Goal: Task Accomplishment & Management: Manage account settings

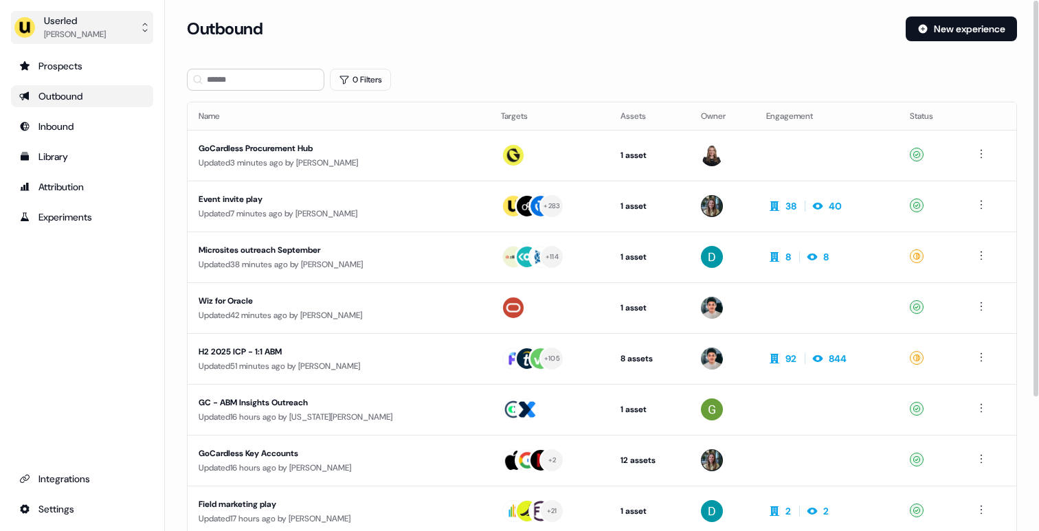
click at [92, 21] on button "Userled Yves Adam" at bounding box center [82, 27] width 142 height 33
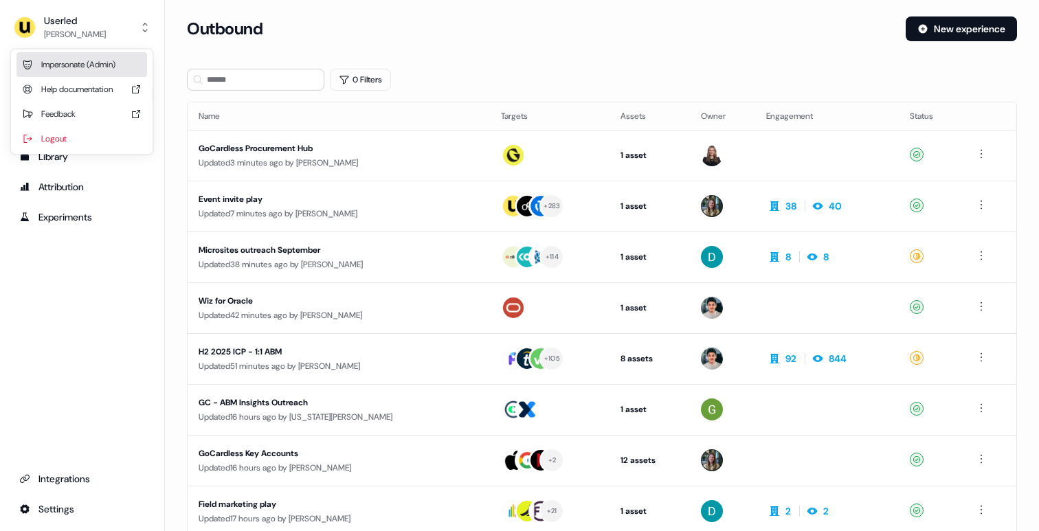
click at [100, 66] on div "Impersonate (Admin)" at bounding box center [81, 64] width 131 height 25
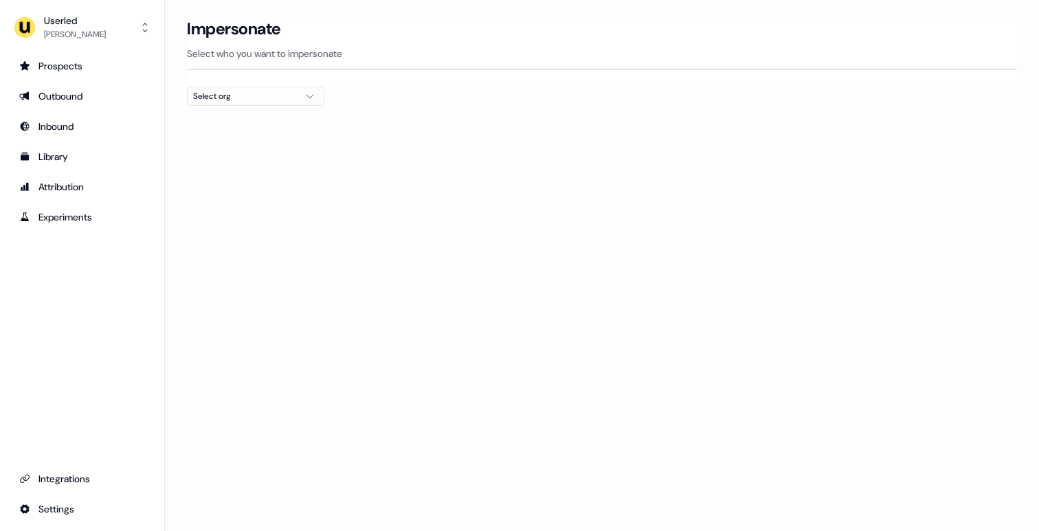
click at [238, 91] on div "Select org" at bounding box center [244, 96] width 103 height 14
type input "****"
click at [221, 142] on div "Gupshup" at bounding box center [256, 146] width 136 height 22
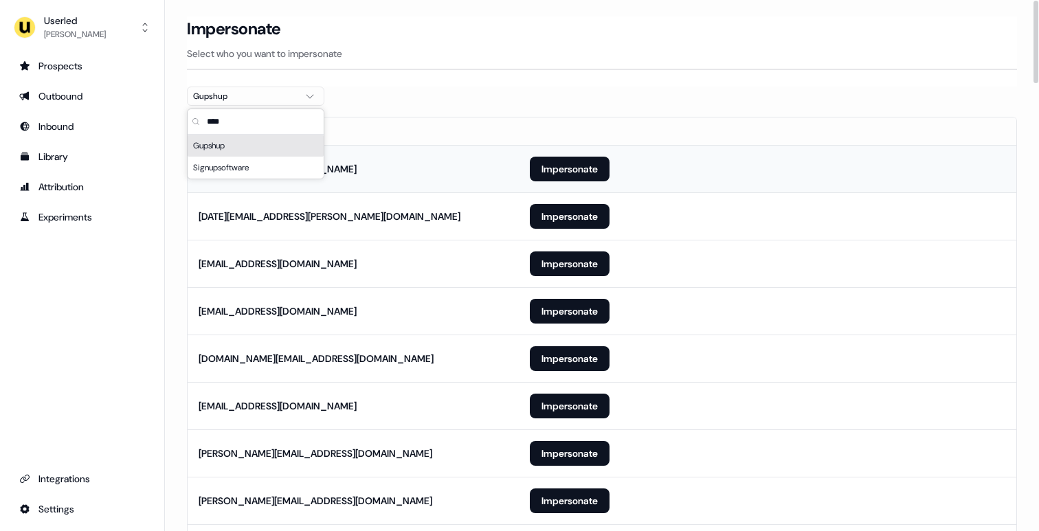
click at [735, 181] on td "Impersonate" at bounding box center [767, 168] width 497 height 47
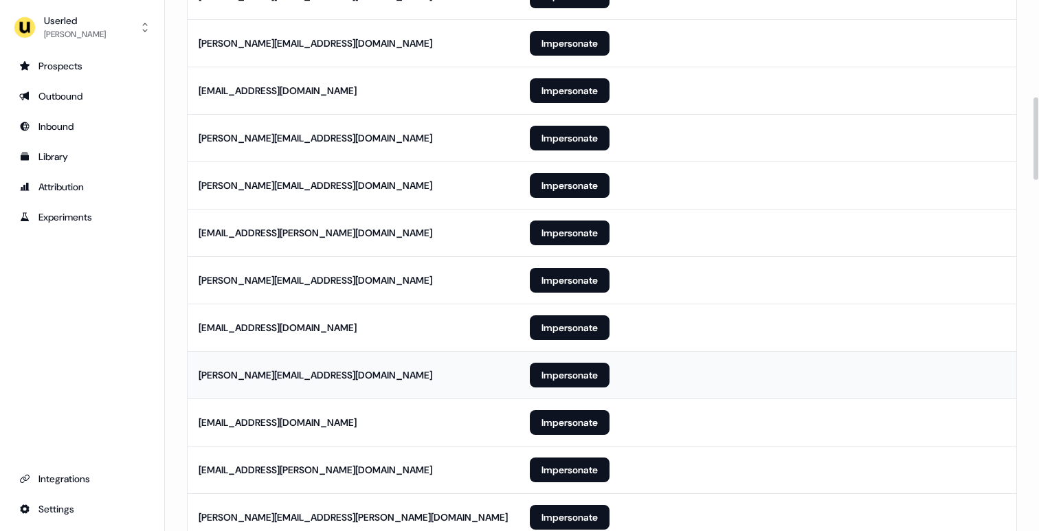
scroll to position [671, 0]
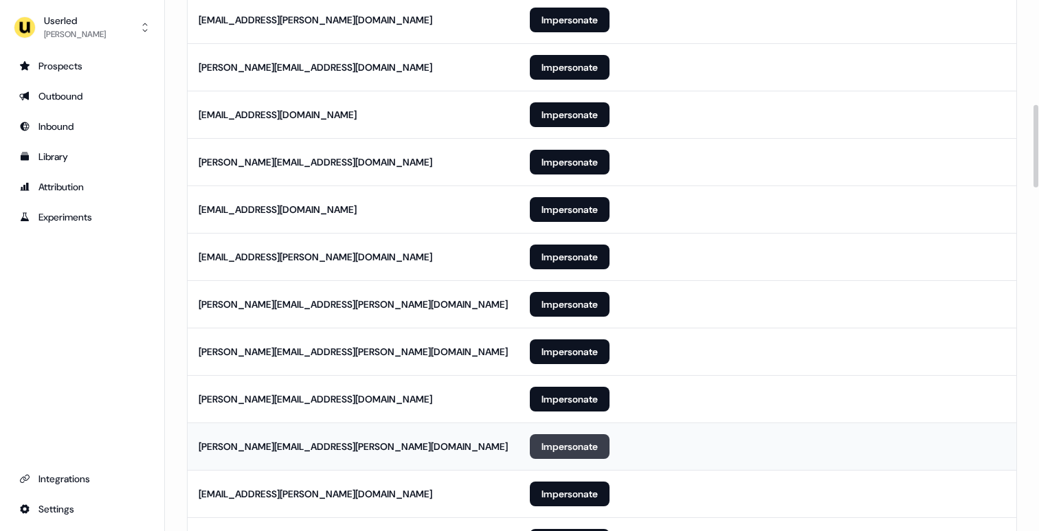
click at [568, 452] on button "Impersonate" at bounding box center [570, 446] width 80 height 25
